Goal: Task Accomplishment & Management: Manage account settings

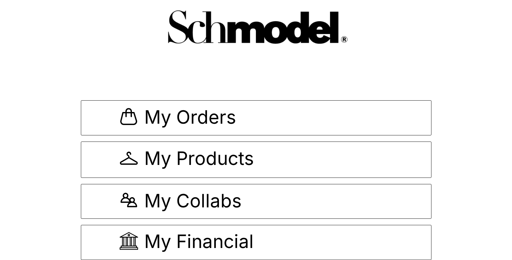
scroll to position [0, 0]
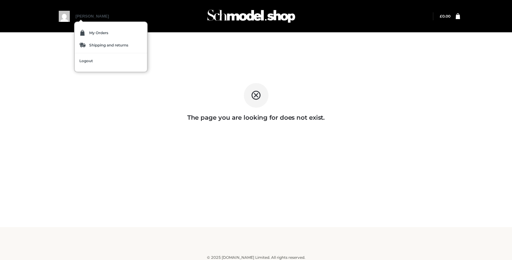
click at [87, 25] on div "My Orders Shipping and returns Logout" at bounding box center [111, 47] width 74 height 51
click at [96, 63] on link "Logout" at bounding box center [111, 61] width 72 height 12
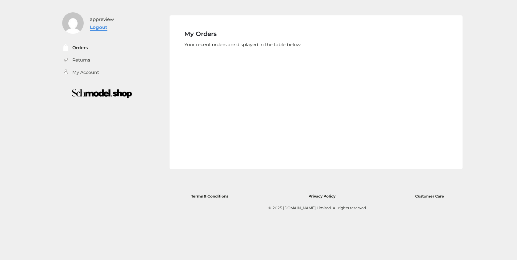
click at [97, 26] on link "Logout" at bounding box center [99, 27] width 18 height 6
click at [106, 28] on link "Logout" at bounding box center [99, 27] width 18 height 6
